Goal: Task Accomplishment & Management: Complete application form

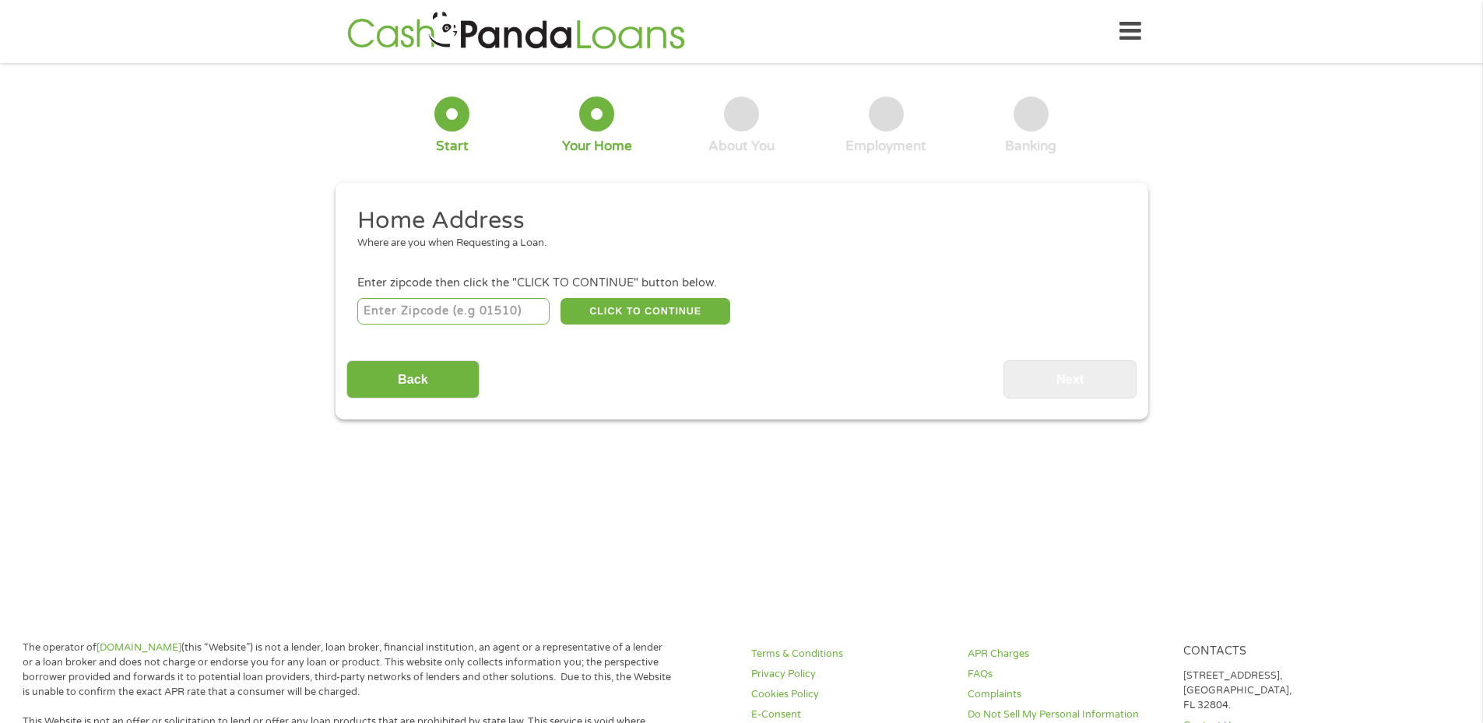
click at [459, 311] on input "number" at bounding box center [453, 311] width 192 height 26
type input "30650"
click at [647, 305] on button "CLICK TO CONTINUE" at bounding box center [645, 311] width 170 height 26
type input "30650"
type input "[GEOGRAPHIC_DATA]"
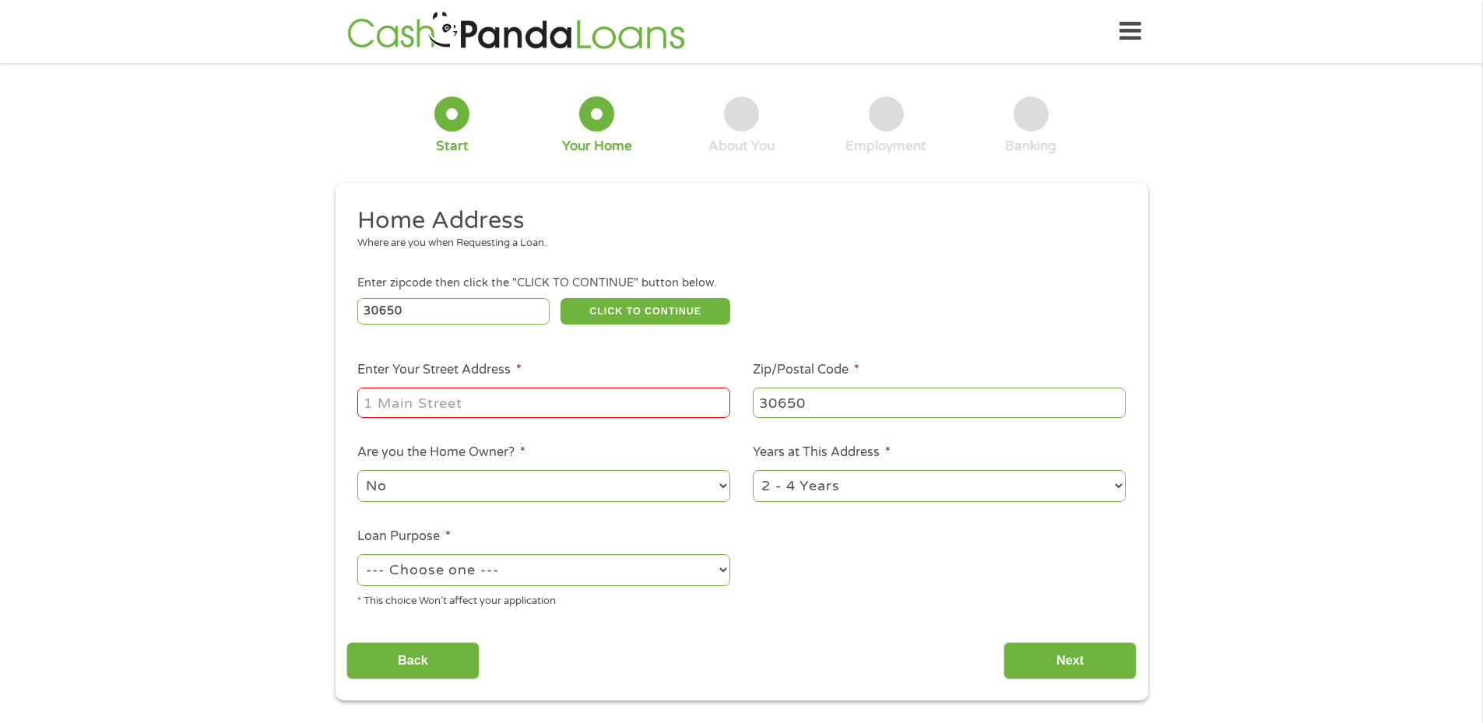
click at [509, 398] on input "Enter Your Street Address *" at bounding box center [543, 403] width 373 height 30
type input "[STREET_ADDRESS]"
click at [733, 487] on li "Are you the Home Owner? * No Yes" at bounding box center [543, 473] width 395 height 61
click at [722, 484] on select "No Yes" at bounding box center [543, 486] width 373 height 32
select select "yes"
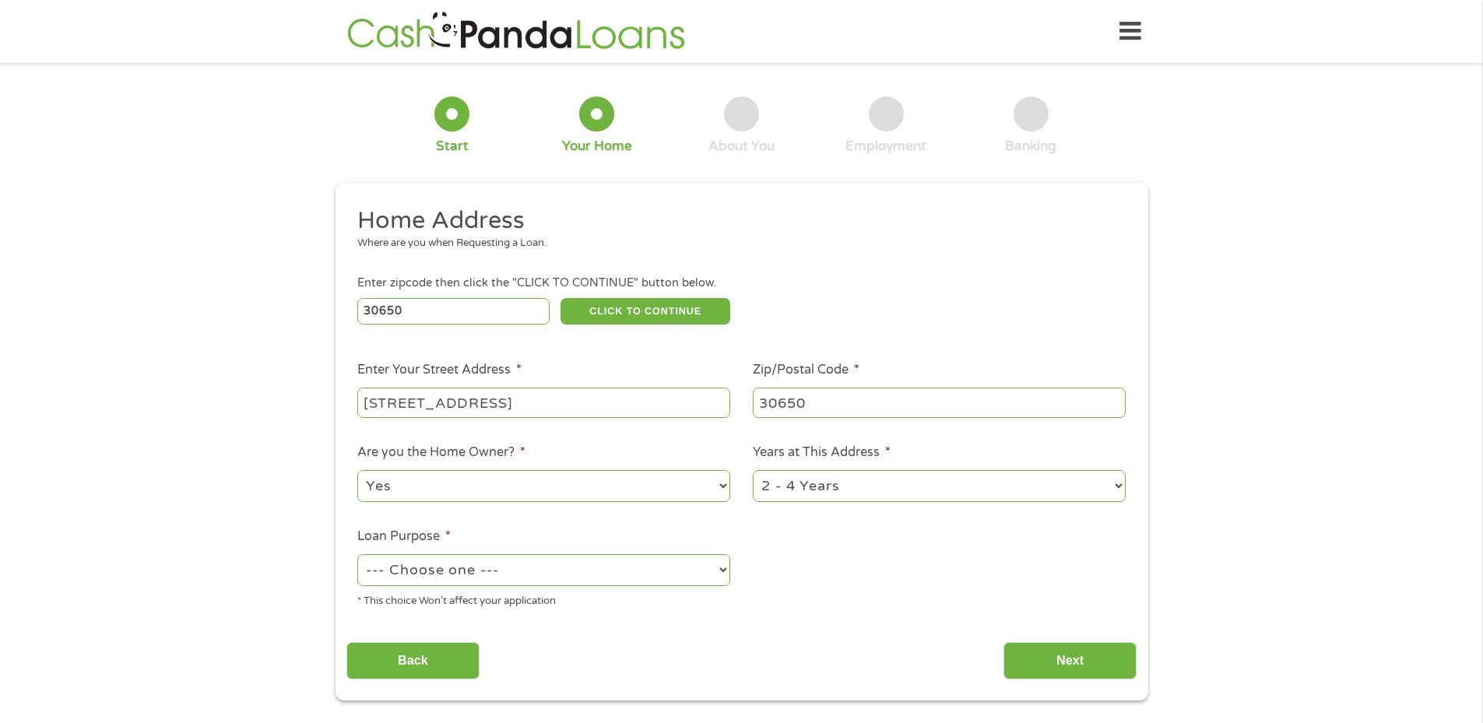
click at [357, 470] on select "No Yes" at bounding box center [543, 486] width 373 height 32
click at [722, 571] on select "--- Choose one --- Pay Bills Debt Consolidation Home Improvement Major Purchase…" at bounding box center [543, 570] width 373 height 32
select select "shorttermcash"
click at [357, 554] on select "--- Choose one --- Pay Bills Debt Consolidation Home Improvement Major Purchase…" at bounding box center [543, 570] width 373 height 32
click at [1100, 480] on select "1 Year or less 1 - 2 Years 2 - 4 Years Over 4 Years" at bounding box center [939, 486] width 373 height 32
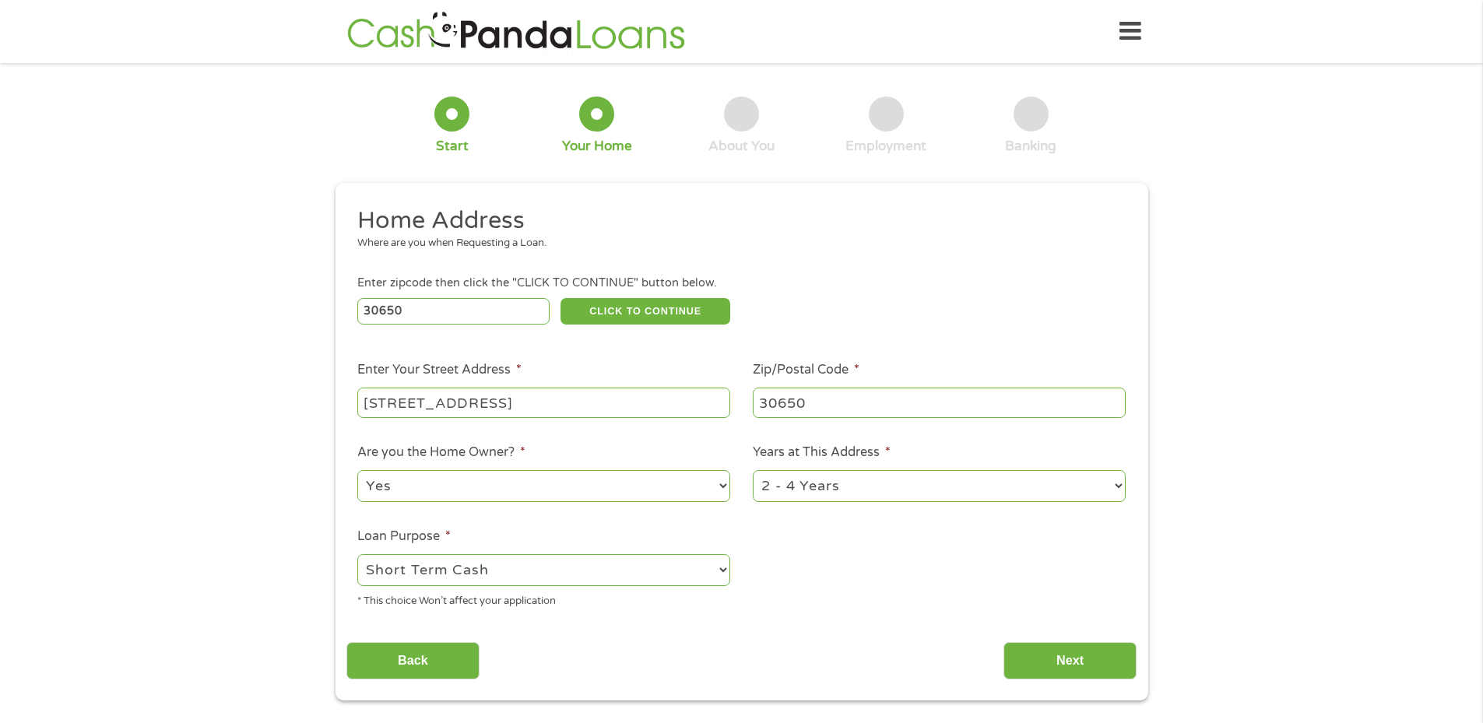
click at [1100, 480] on select "1 Year or less 1 - 2 Years 2 - 4 Years Over 4 Years" at bounding box center [939, 486] width 373 height 32
click at [1084, 660] on input "Next" at bounding box center [1069, 661] width 133 height 38
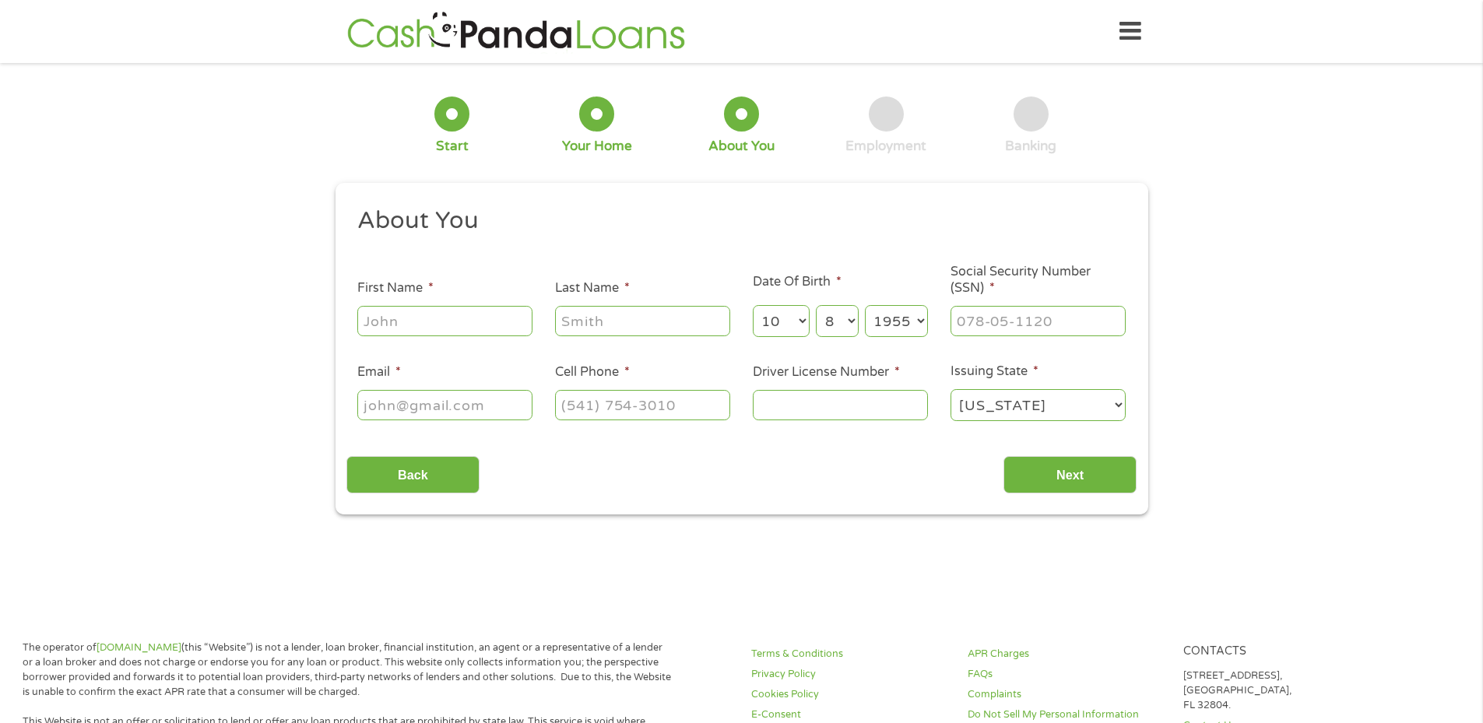
click at [450, 324] on input "First Name *" at bounding box center [444, 321] width 175 height 30
type input "[PERSON_NAME]"
type input "Hall"
type input "[EMAIL_ADDRESS][DOMAIN_NAME]"
type input "[PHONE_NUMBER]"
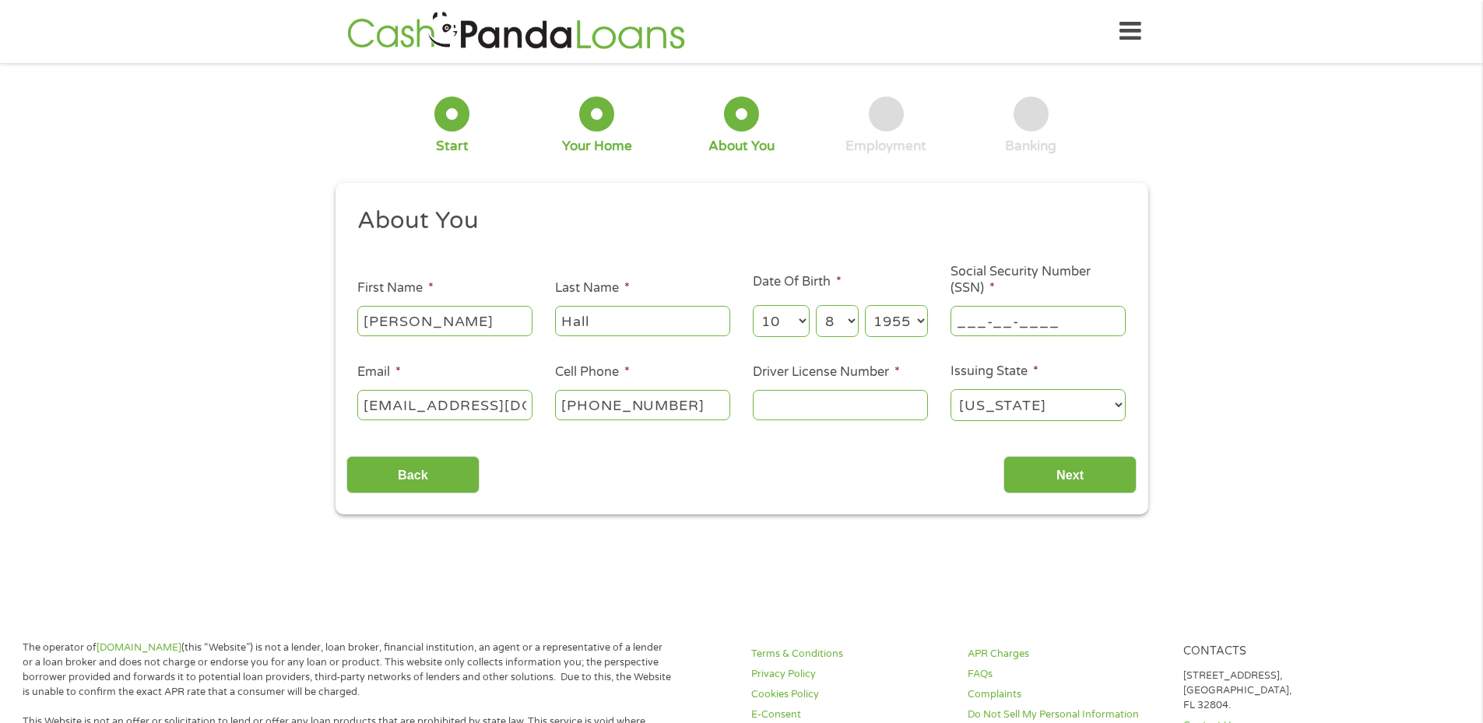
click at [1094, 317] on input "___-__-____" at bounding box center [1037, 321] width 175 height 30
type input "255-98-6019"
click at [808, 402] on input "Driver License Number *" at bounding box center [840, 405] width 175 height 30
type input "049393641"
click at [1070, 475] on input "Next" at bounding box center [1069, 475] width 133 height 38
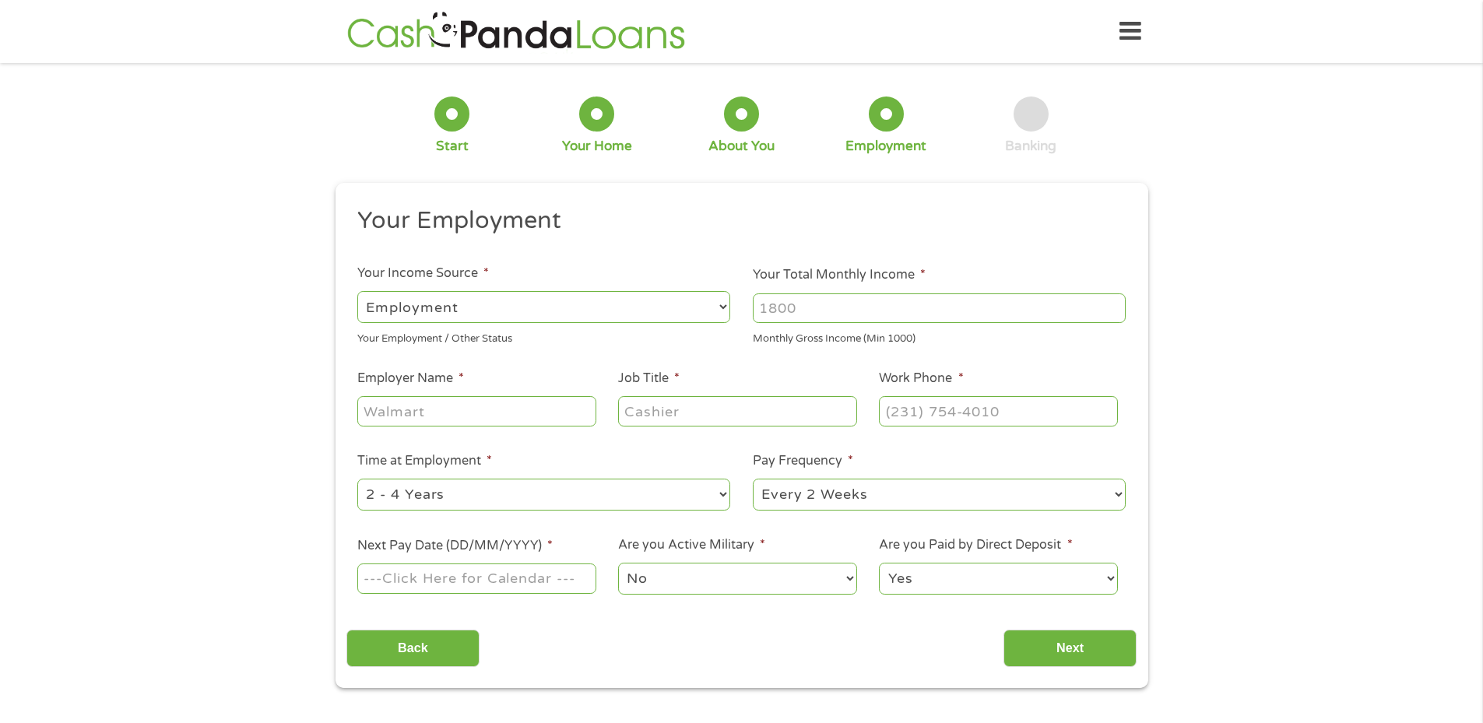
click at [716, 304] on select "--- Choose one --- Employment [DEMOGRAPHIC_DATA] Benefits" at bounding box center [543, 307] width 373 height 32
select select "benefits"
click at [357, 291] on select "--- Choose one --- Employment [DEMOGRAPHIC_DATA] Benefits" at bounding box center [543, 307] width 373 height 32
type input "Other"
type input "[PHONE_NUMBER]"
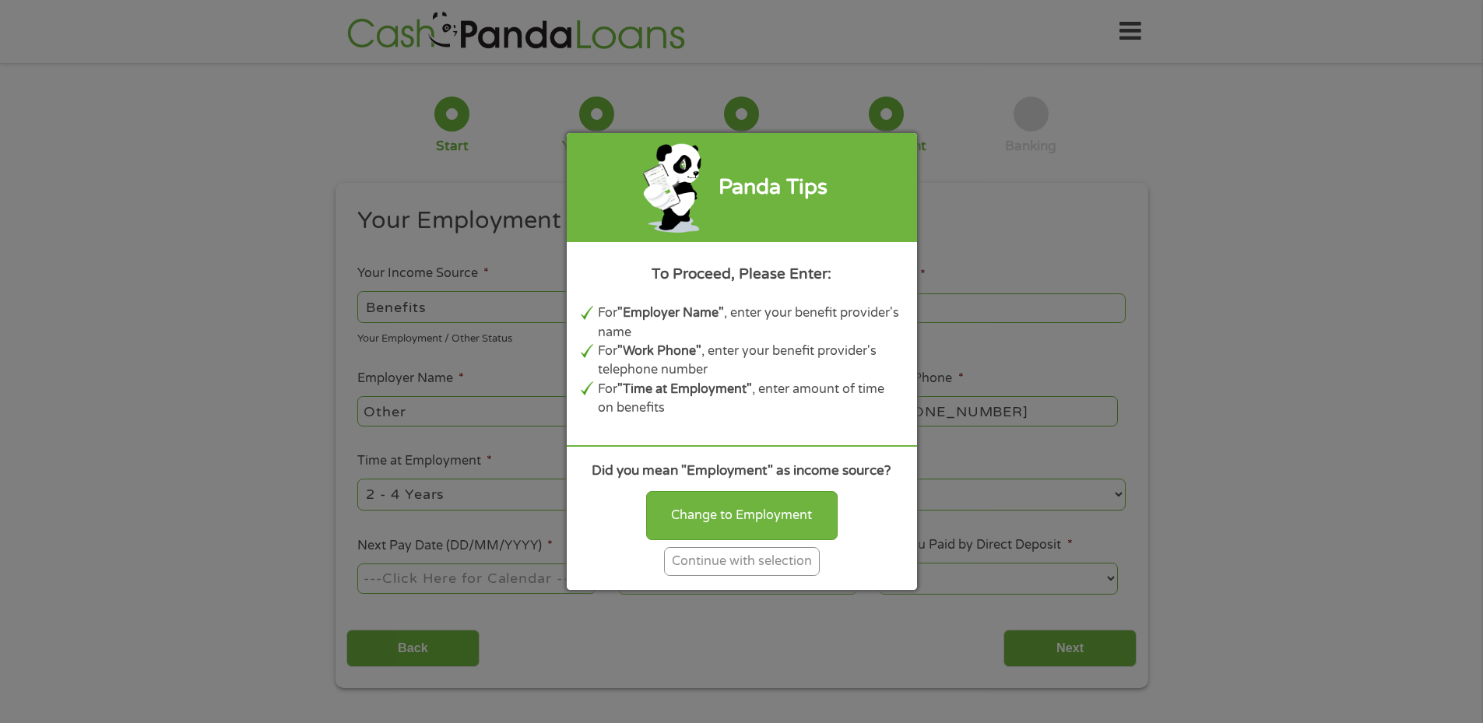
click at [732, 565] on div "Continue with selection" at bounding box center [742, 561] width 156 height 29
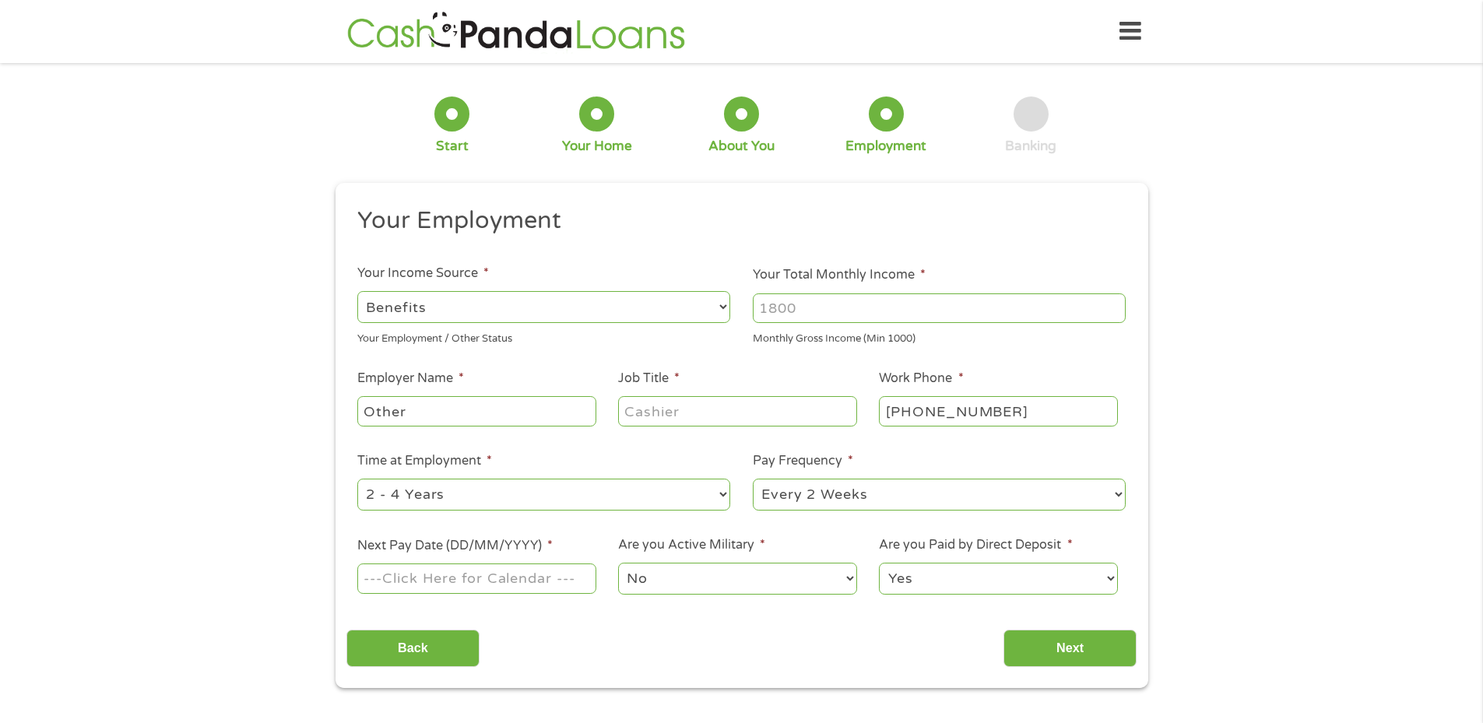
click at [1116, 497] on select "--- Choose one --- Every 2 Weeks Every Week Monthly Semi-Monthly" at bounding box center [939, 495] width 373 height 32
select select "monthly"
click at [753, 479] on select "--- Choose one --- Every 2 Weeks Every Week Monthly Semi-Monthly" at bounding box center [939, 495] width 373 height 32
click at [720, 305] on select "--- Choose one --- Employment [DEMOGRAPHIC_DATA] Benefits" at bounding box center [543, 307] width 373 height 32
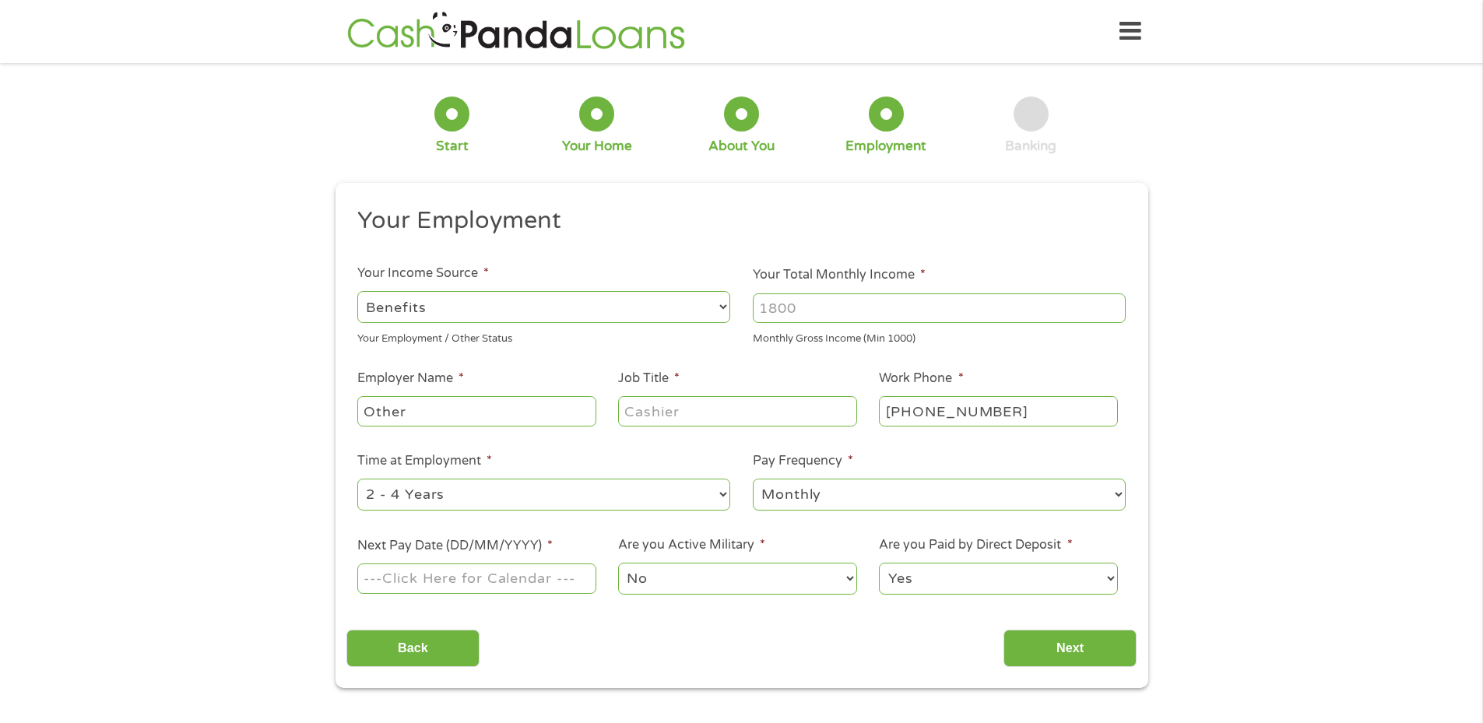
click at [548, 406] on input "Other" at bounding box center [476, 411] width 238 height 30
type input "O"
type input "Social Security"
click at [847, 412] on input "Job Title *" at bounding box center [737, 411] width 238 height 30
drag, startPoint x: 610, startPoint y: 488, endPoint x: 616, endPoint y: 494, distance: 8.3
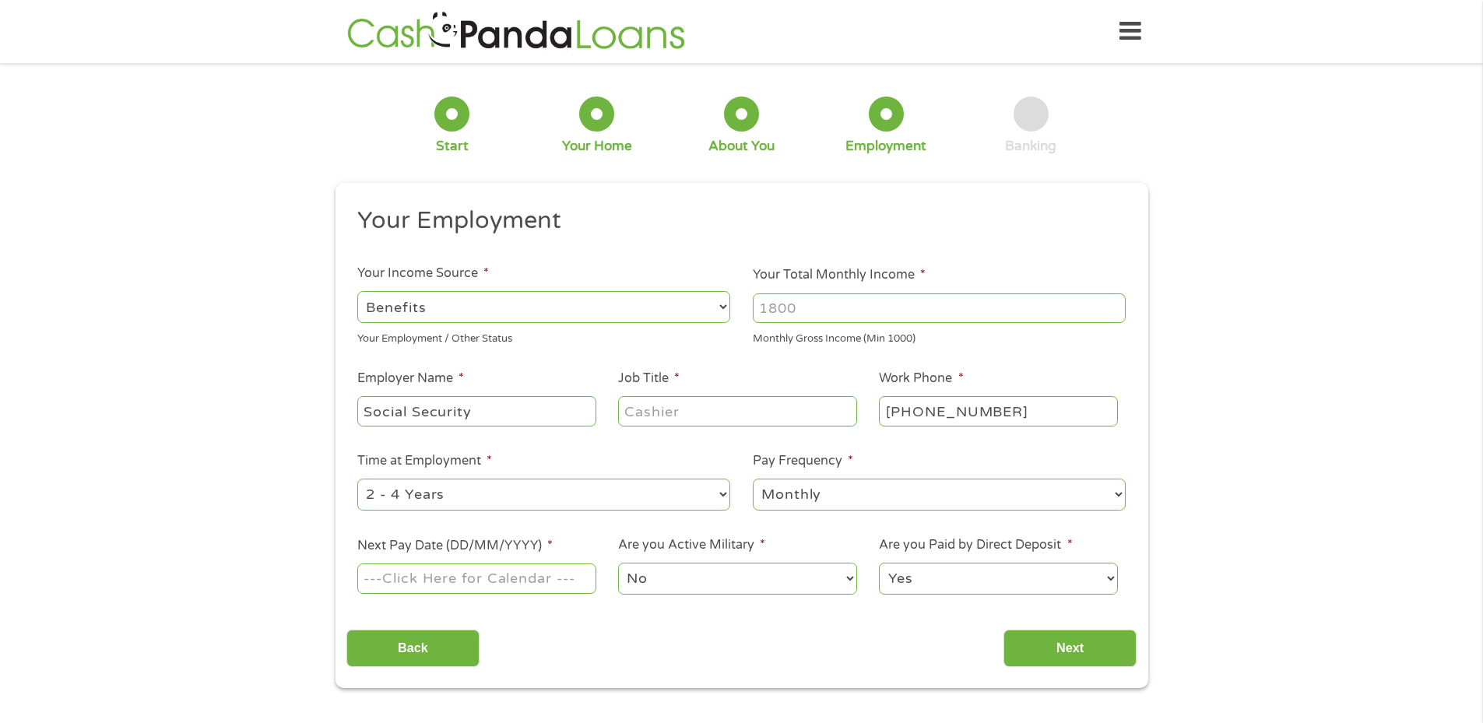
click at [610, 489] on select "--- Choose one --- 1 Year or less 1 - 2 Years 2 - 4 Years Over 4 Years" at bounding box center [543, 495] width 373 height 32
select select "60months"
click at [357, 479] on select "--- Choose one --- 1 Year or less 1 - 2 Years 2 - 4 Years Over 4 Years" at bounding box center [543, 495] width 373 height 32
click at [584, 579] on input "Next Pay Date (DD/MM/YYYY) *" at bounding box center [476, 579] width 238 height 30
click at [523, 584] on input "Next Pay Date (DD/MM/YYYY) *" at bounding box center [476, 579] width 238 height 30
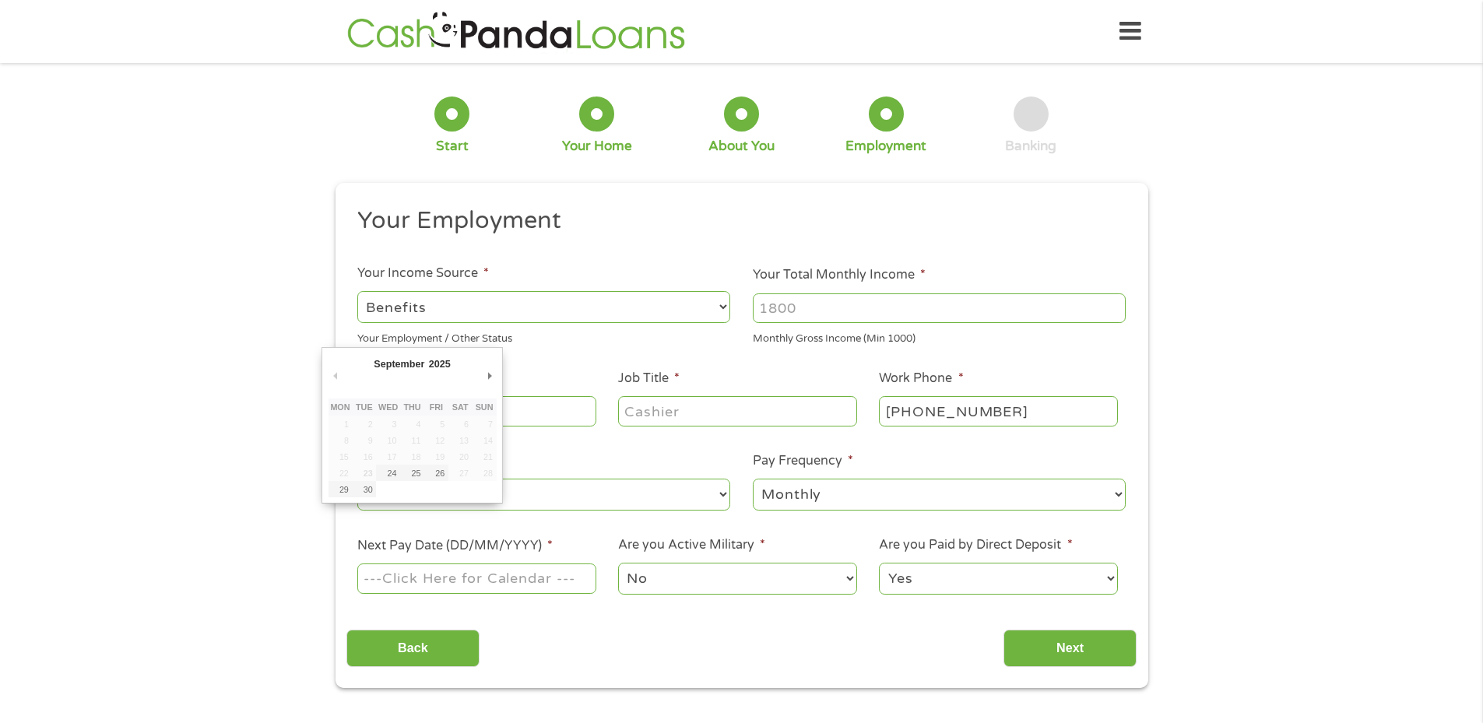
click at [504, 571] on input "Next Pay Date (DD/MM/YYYY) *" at bounding box center [476, 579] width 238 height 30
click at [384, 581] on input "Next Pay Date (DD/MM/YYYY) *" at bounding box center [476, 579] width 238 height 30
click at [549, 543] on span "*" at bounding box center [549, 546] width 5 height 16
click at [549, 564] on input "Next Pay Date (DD/MM/YYYY) *" at bounding box center [476, 579] width 238 height 30
type input "[DATE]"
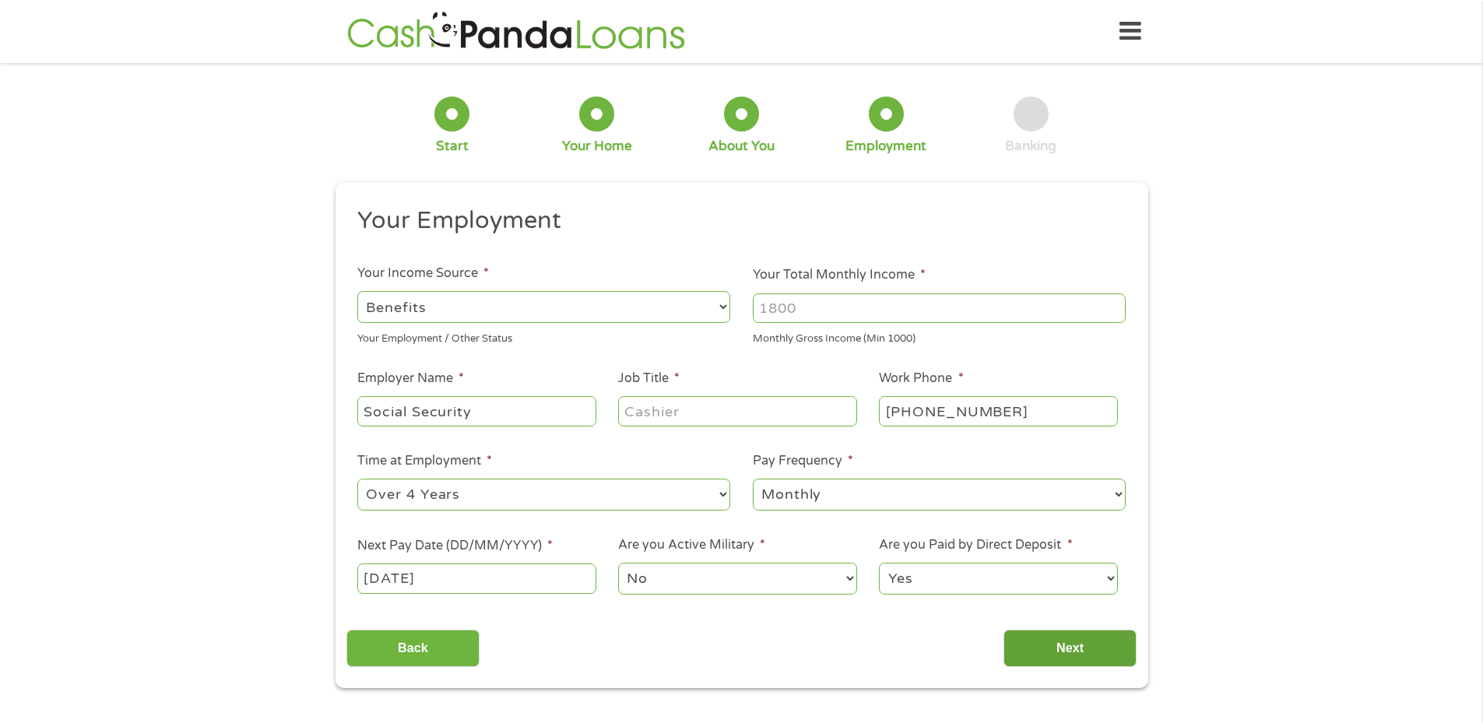
click at [1050, 645] on input "Next" at bounding box center [1069, 649] width 133 height 38
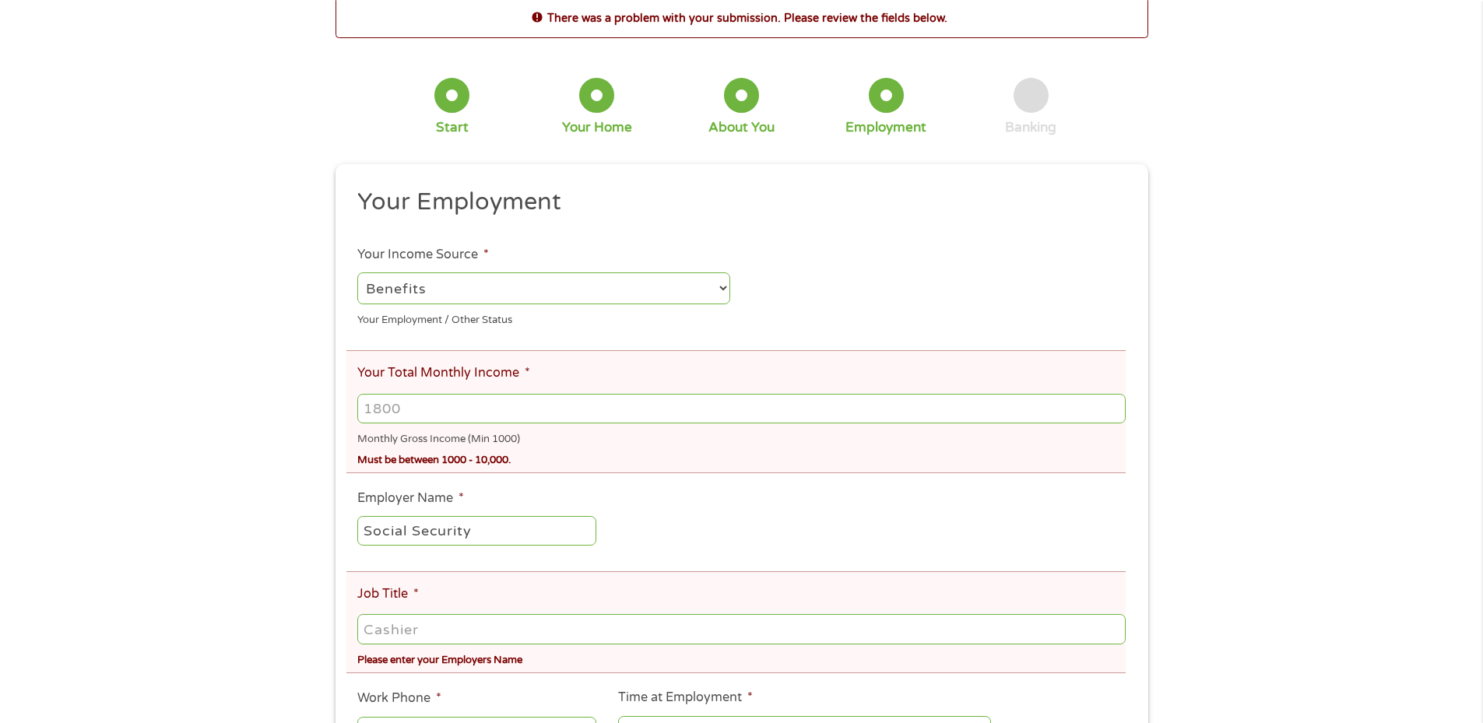
scroll to position [78, 0]
click at [444, 401] on input "Your Total Monthly Income *" at bounding box center [741, 408] width 768 height 30
type input "1838"
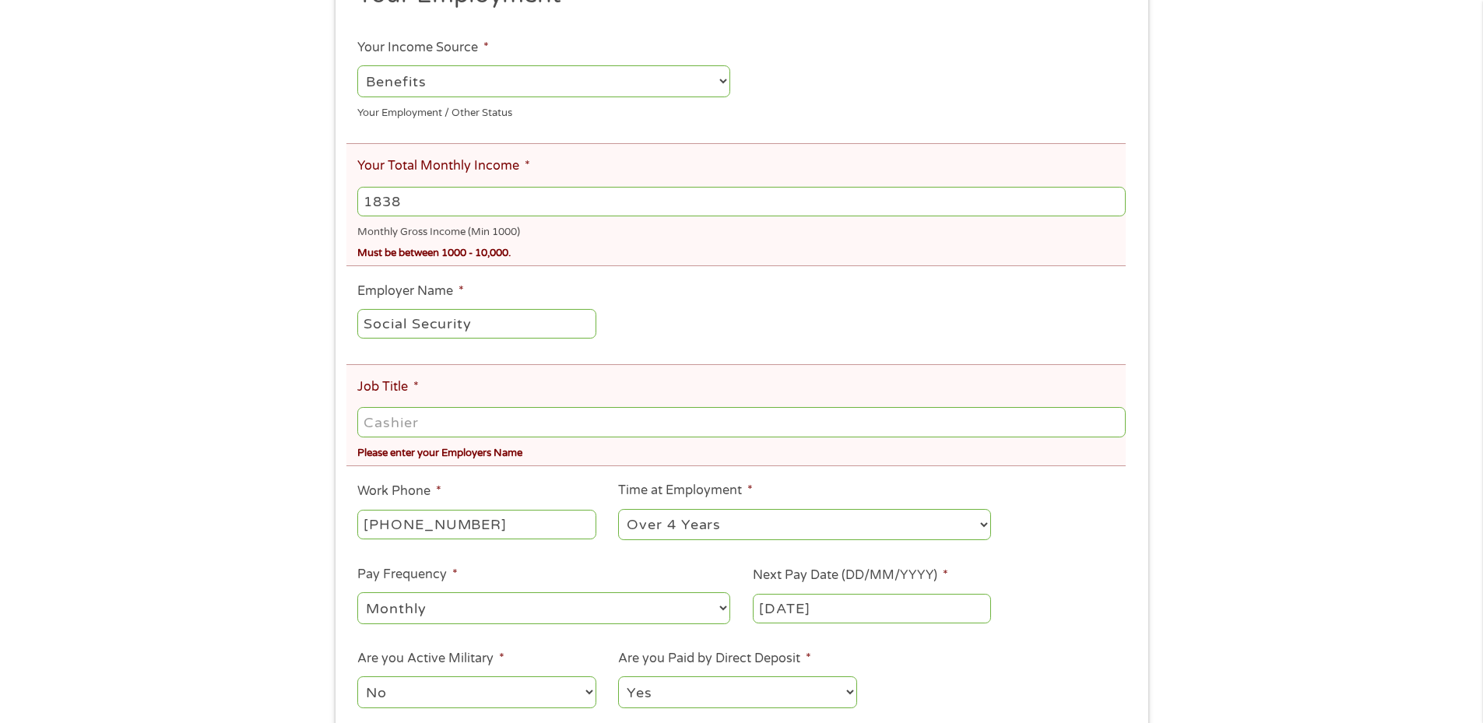
scroll to position [311, 0]
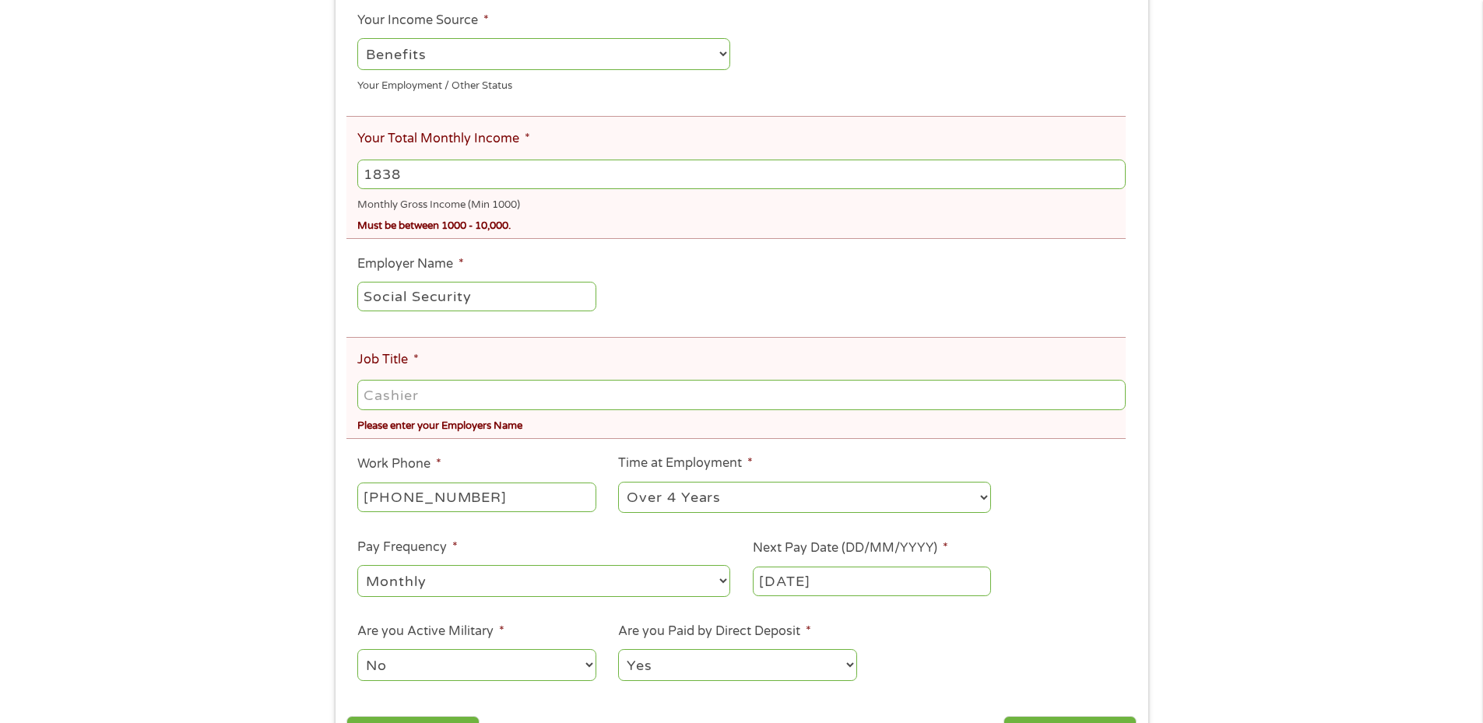
click at [467, 385] on input "Job Title *" at bounding box center [741, 395] width 768 height 30
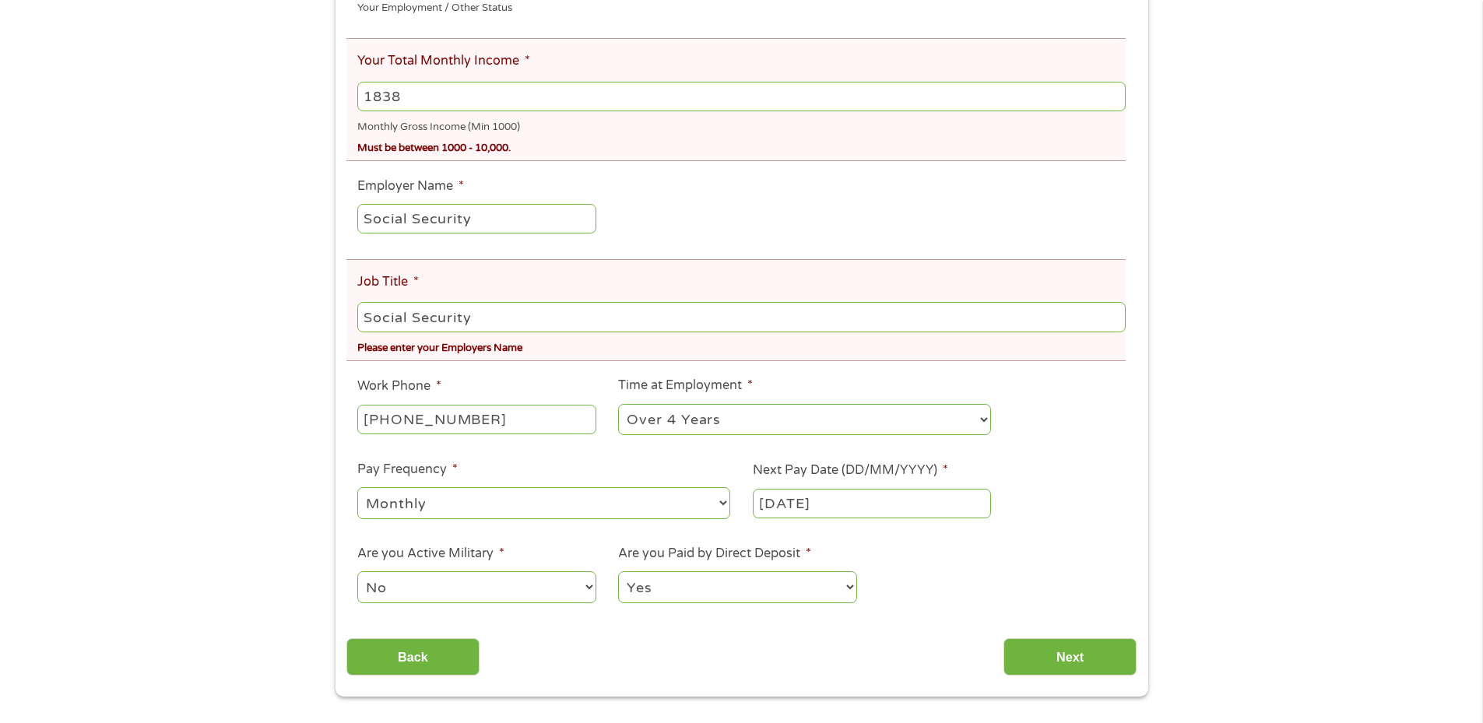
type input "Social Security"
click at [1068, 661] on input "Next" at bounding box center [1069, 657] width 133 height 38
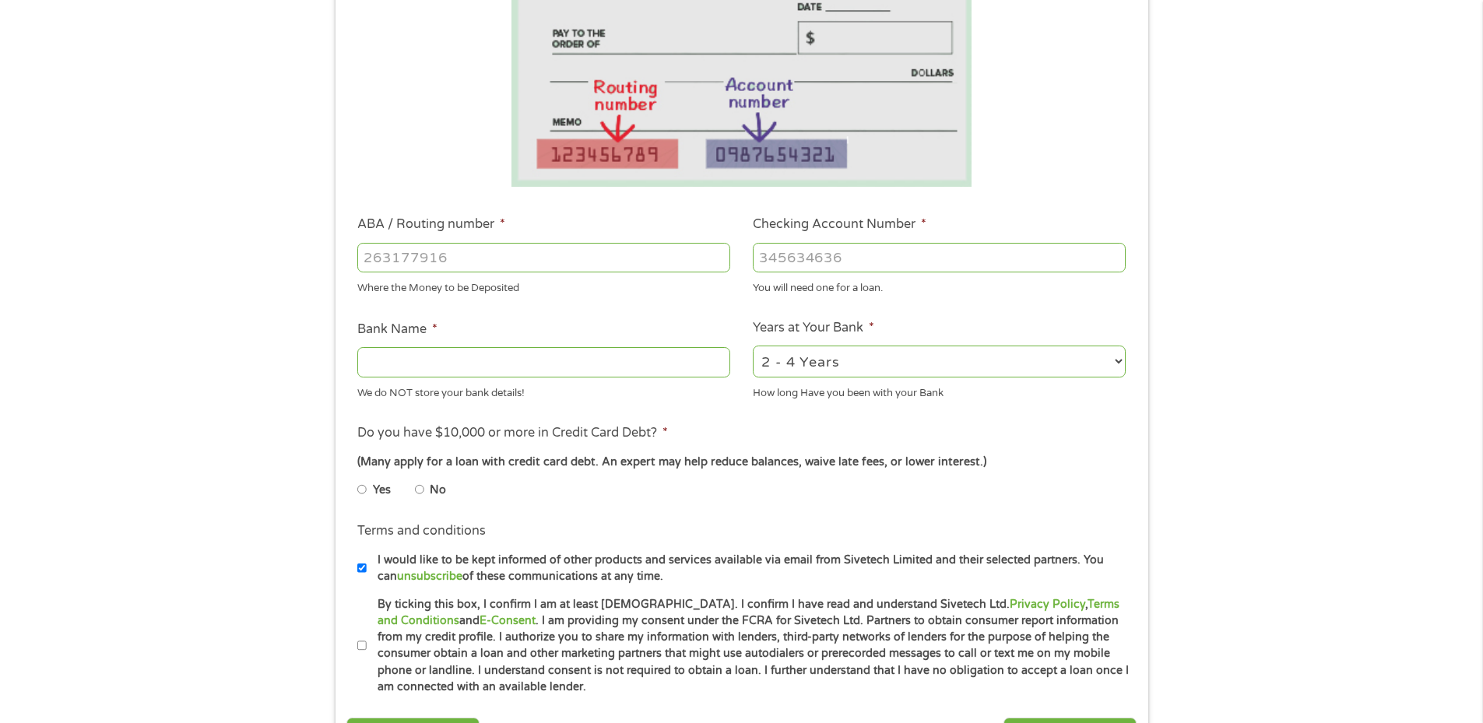
scroll to position [311, 0]
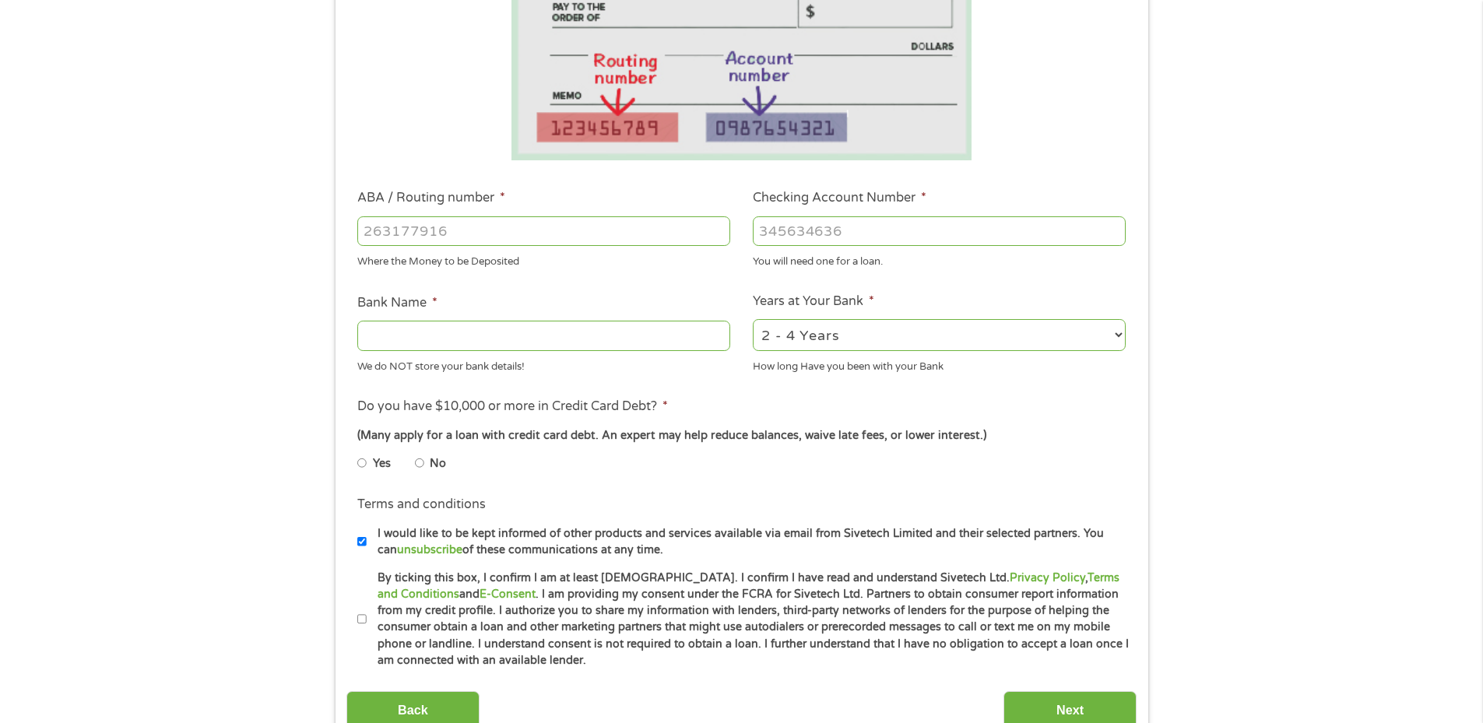
click at [364, 618] on input "By ticking this box, I confirm I am at least [DEMOGRAPHIC_DATA]. I confirm I ha…" at bounding box center [361, 619] width 9 height 25
checkbox input "true"
click at [360, 538] on input "I would like to be kept informed of other products and services available via e…" at bounding box center [361, 541] width 9 height 25
checkbox input "false"
click at [420, 462] on input "No" at bounding box center [419, 463] width 9 height 25
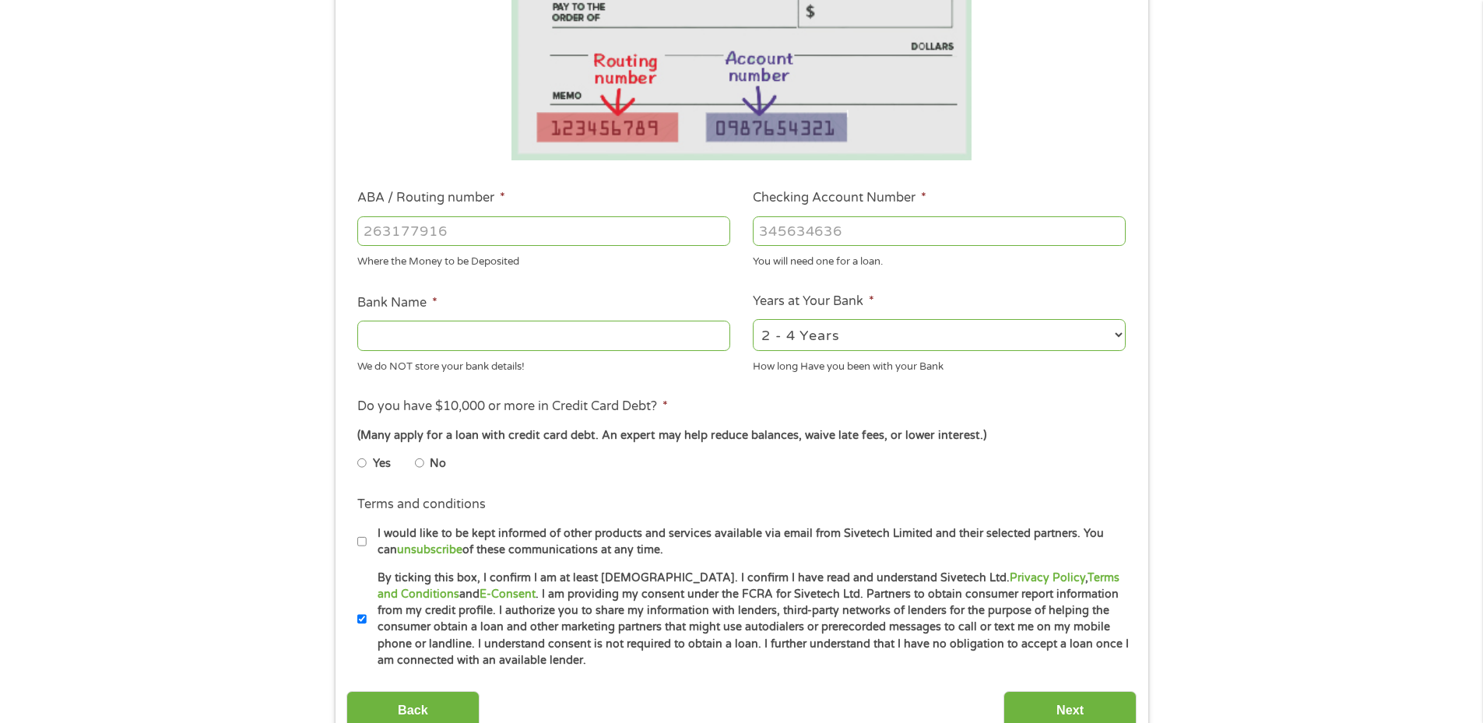
radio input "true"
click at [521, 220] on input "ABA / Routing number *" at bounding box center [543, 231] width 373 height 30
click at [567, 229] on input "ABA / Routing number *" at bounding box center [543, 231] width 373 height 30
click at [566, 228] on input "ABA / Routing number *" at bounding box center [543, 231] width 373 height 30
type input "031176110"
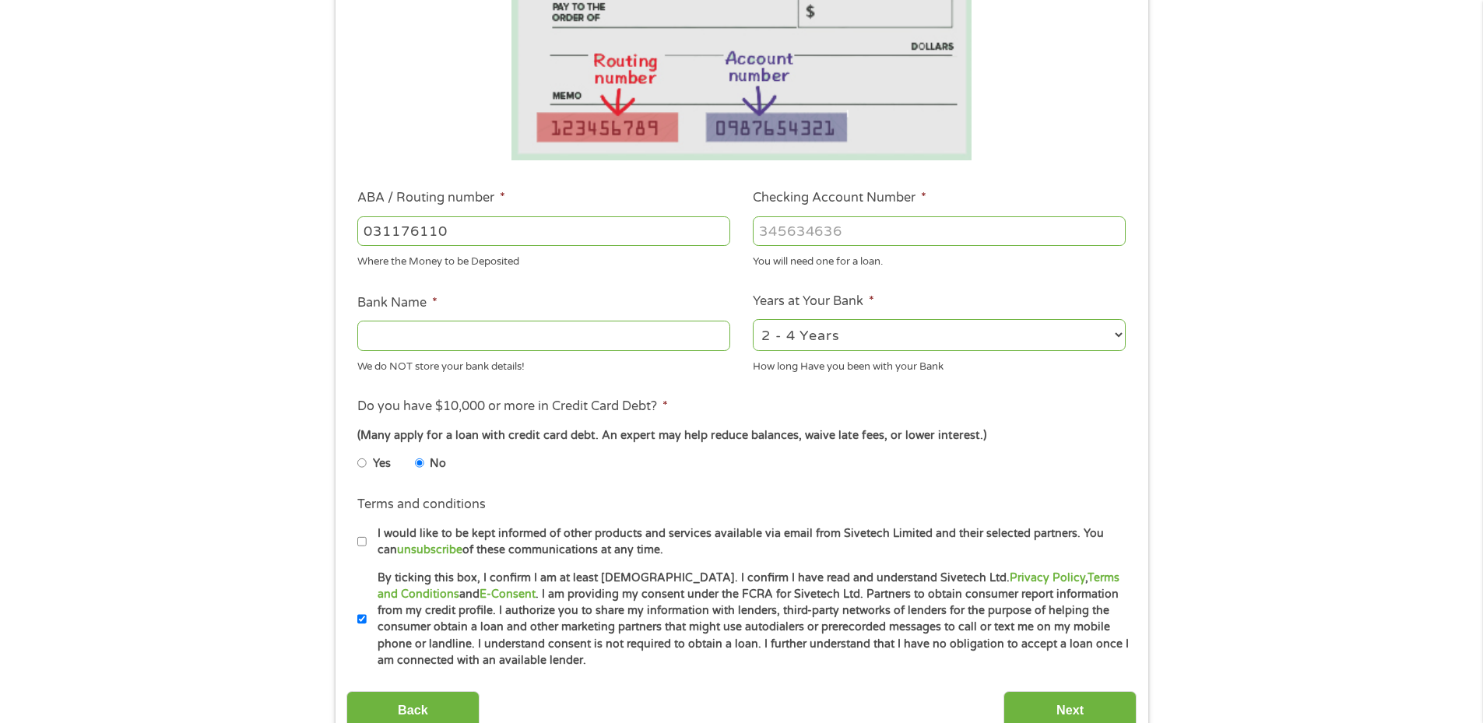
type input "CAPITAL ONE NA"
type input "031176110"
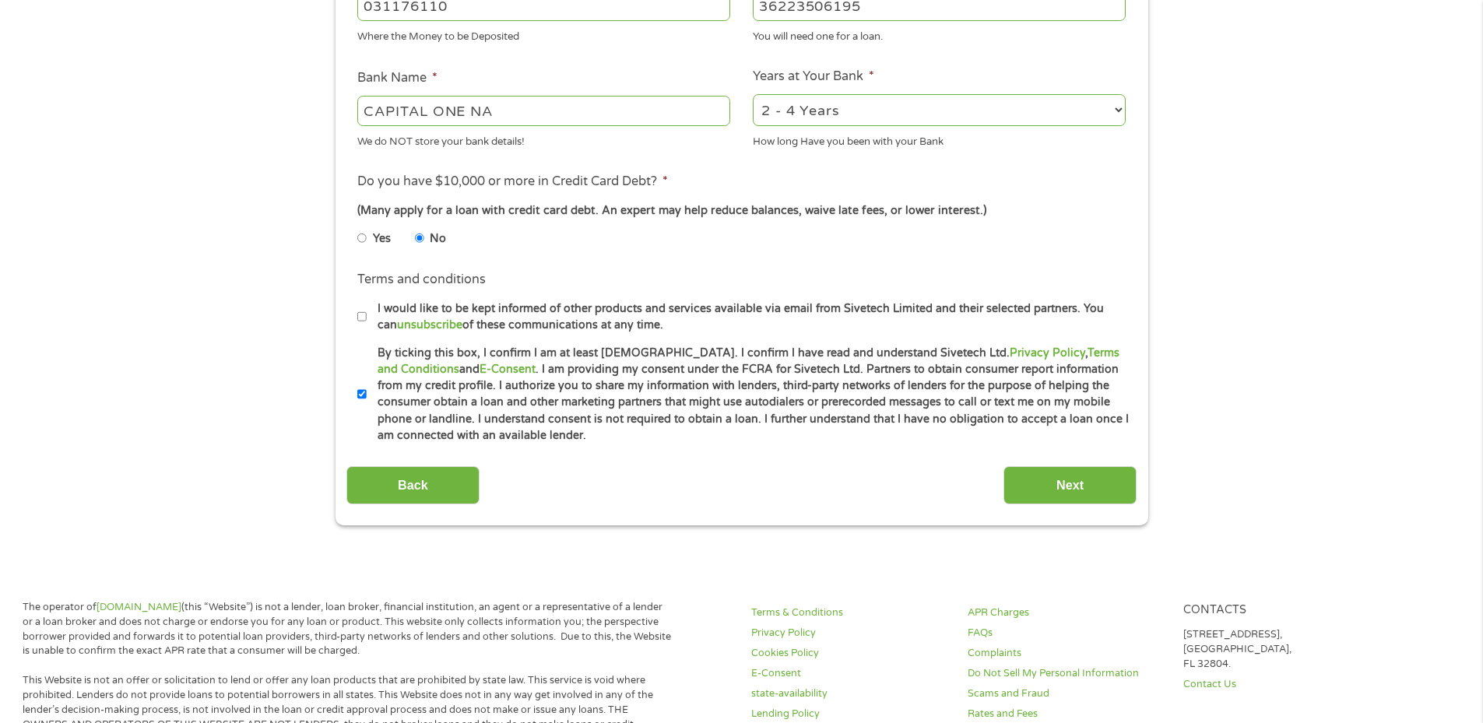
scroll to position [623, 0]
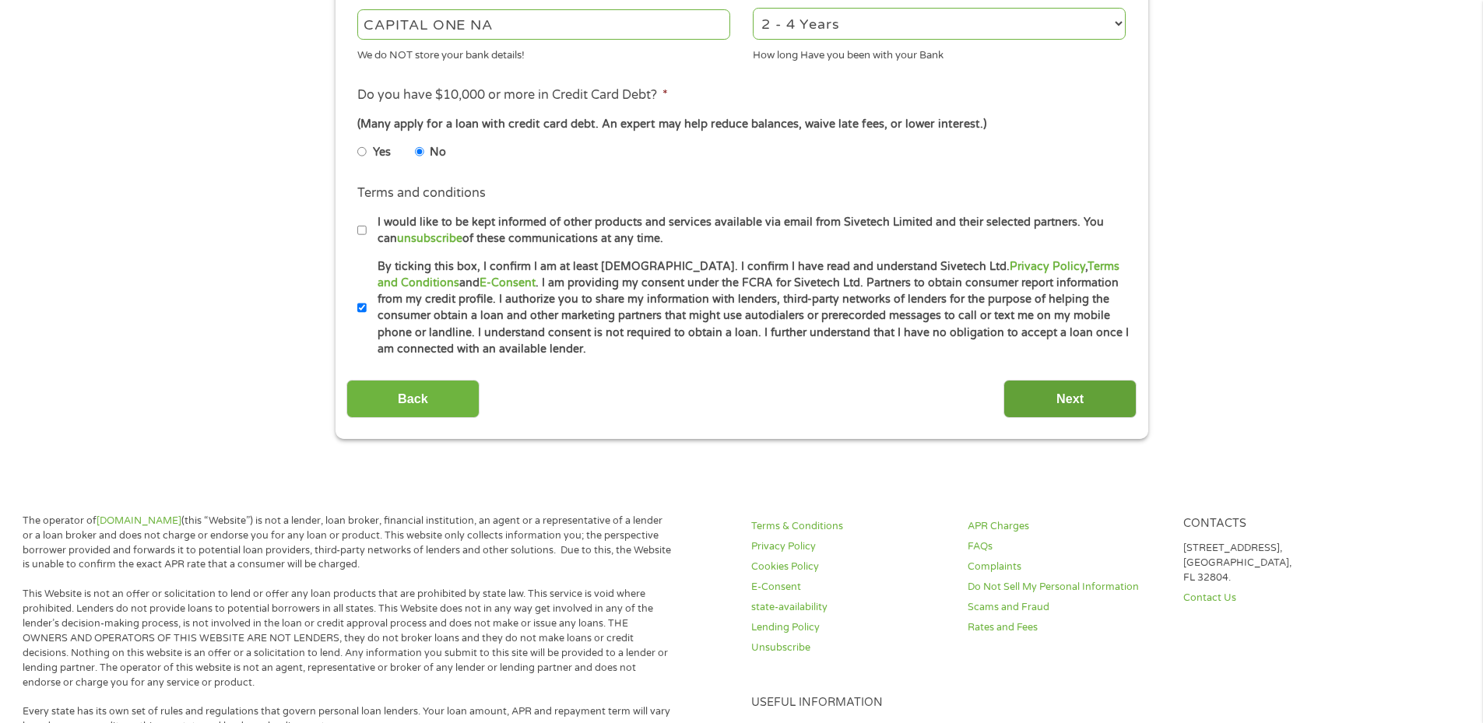
type input "36223506195"
click at [1070, 402] on input "Next" at bounding box center [1069, 399] width 133 height 38
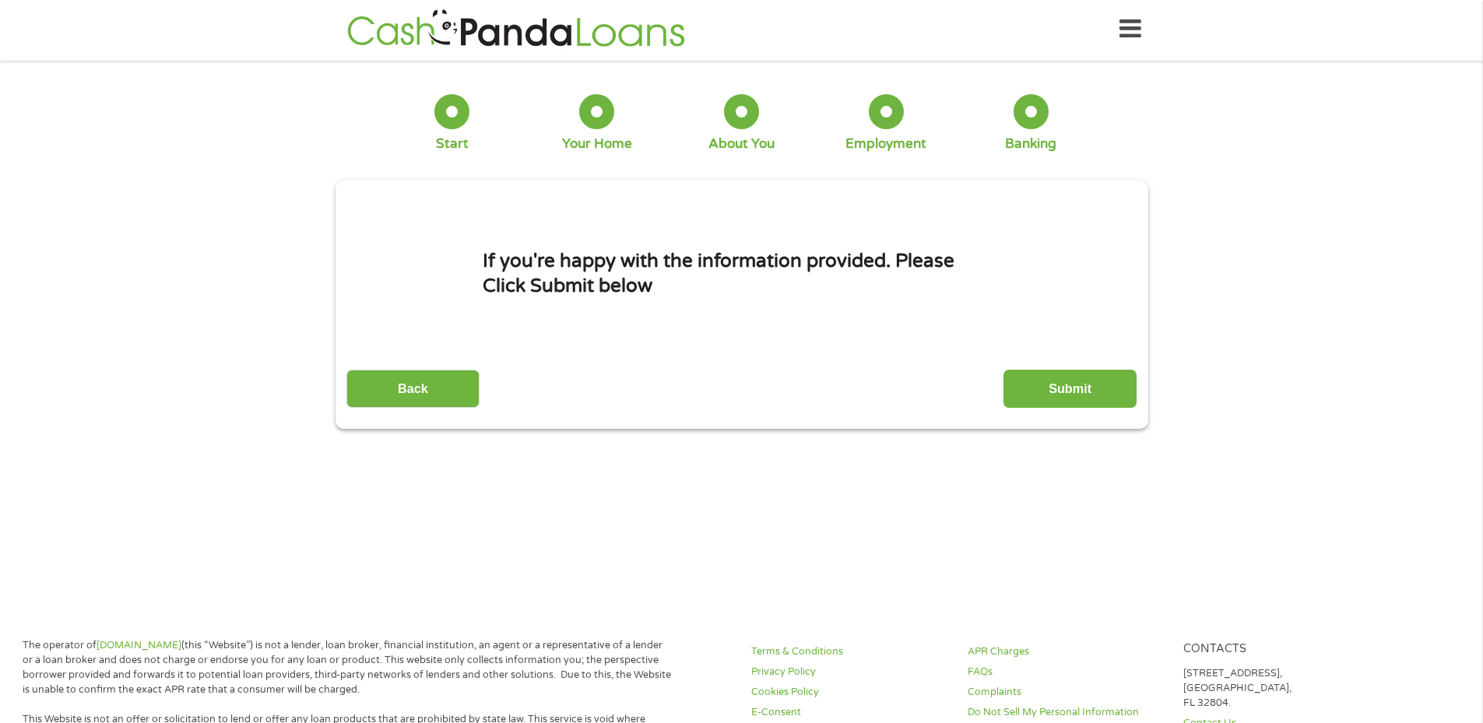
scroll to position [0, 0]
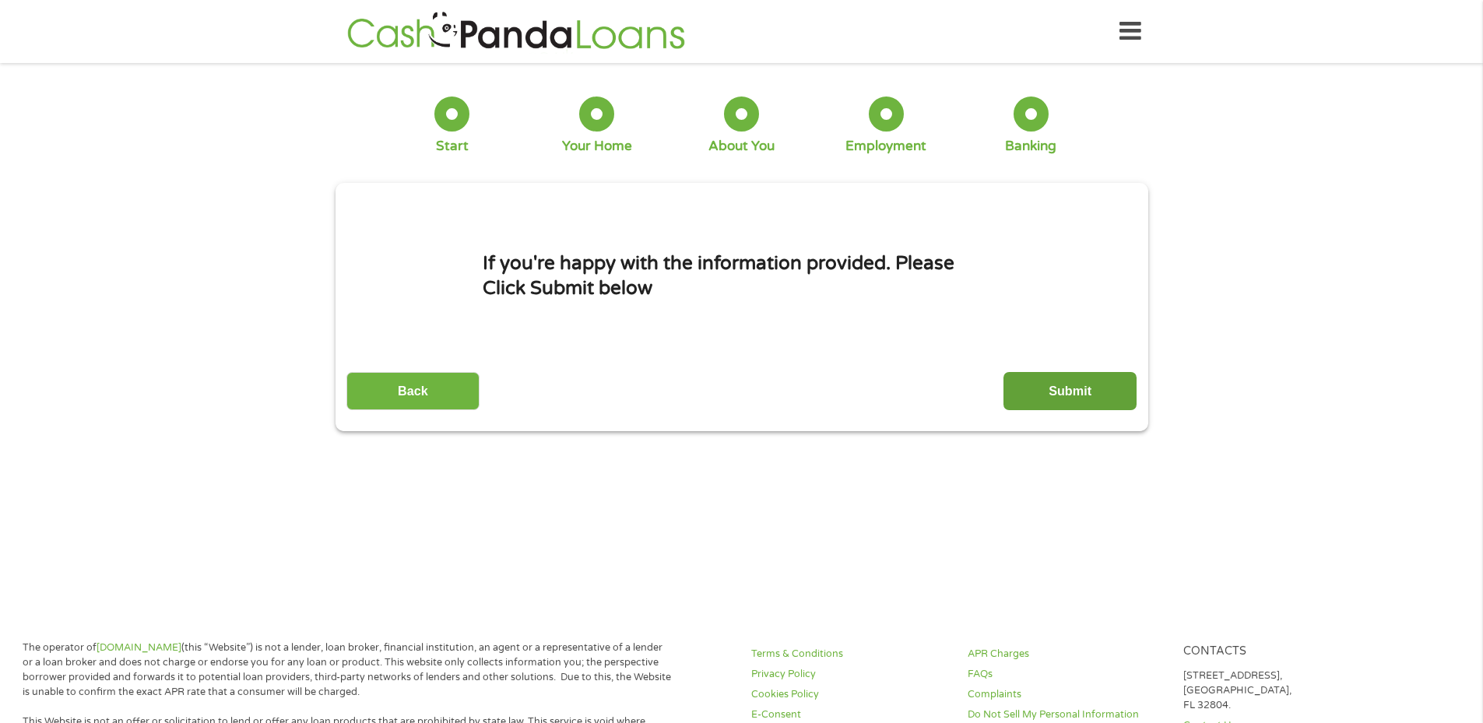
click at [1091, 382] on input "Submit" at bounding box center [1069, 391] width 133 height 38
